Goal: Task Accomplishment & Management: Complete application form

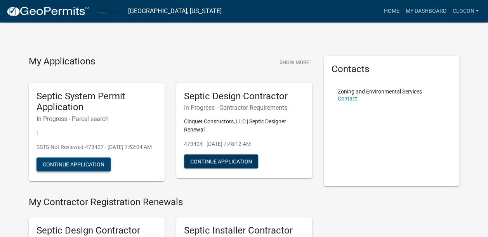
click at [70, 172] on button "Continue Application" at bounding box center [74, 165] width 74 height 14
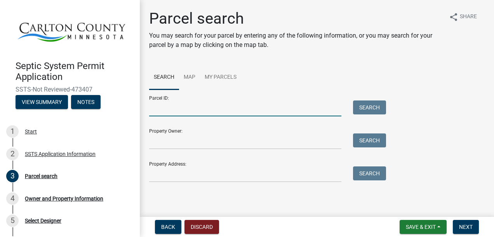
click at [235, 109] on input "Parcel ID:" at bounding box center [245, 109] width 192 height 16
type input "[PHONE_NUMBER]"
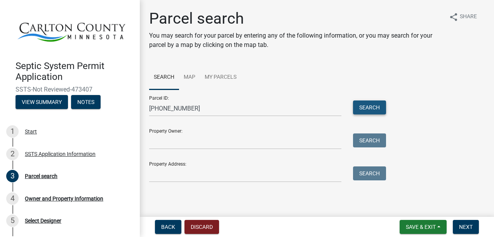
click at [371, 109] on button "Search" at bounding box center [369, 108] width 33 height 14
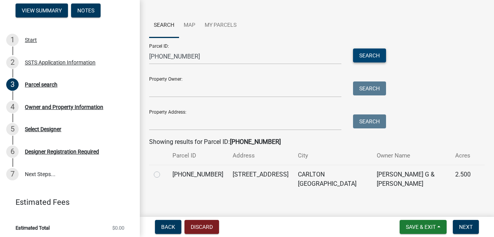
scroll to position [43, 0]
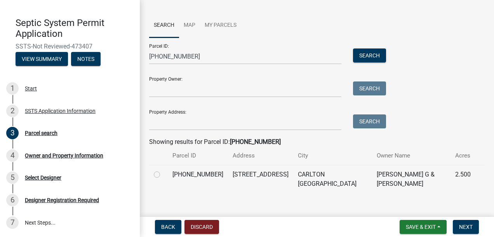
click at [163, 170] on label at bounding box center [163, 170] width 0 height 0
click at [163, 171] on input "radio" at bounding box center [165, 172] width 5 height 5
radio input "true"
